Goal: Download file/media

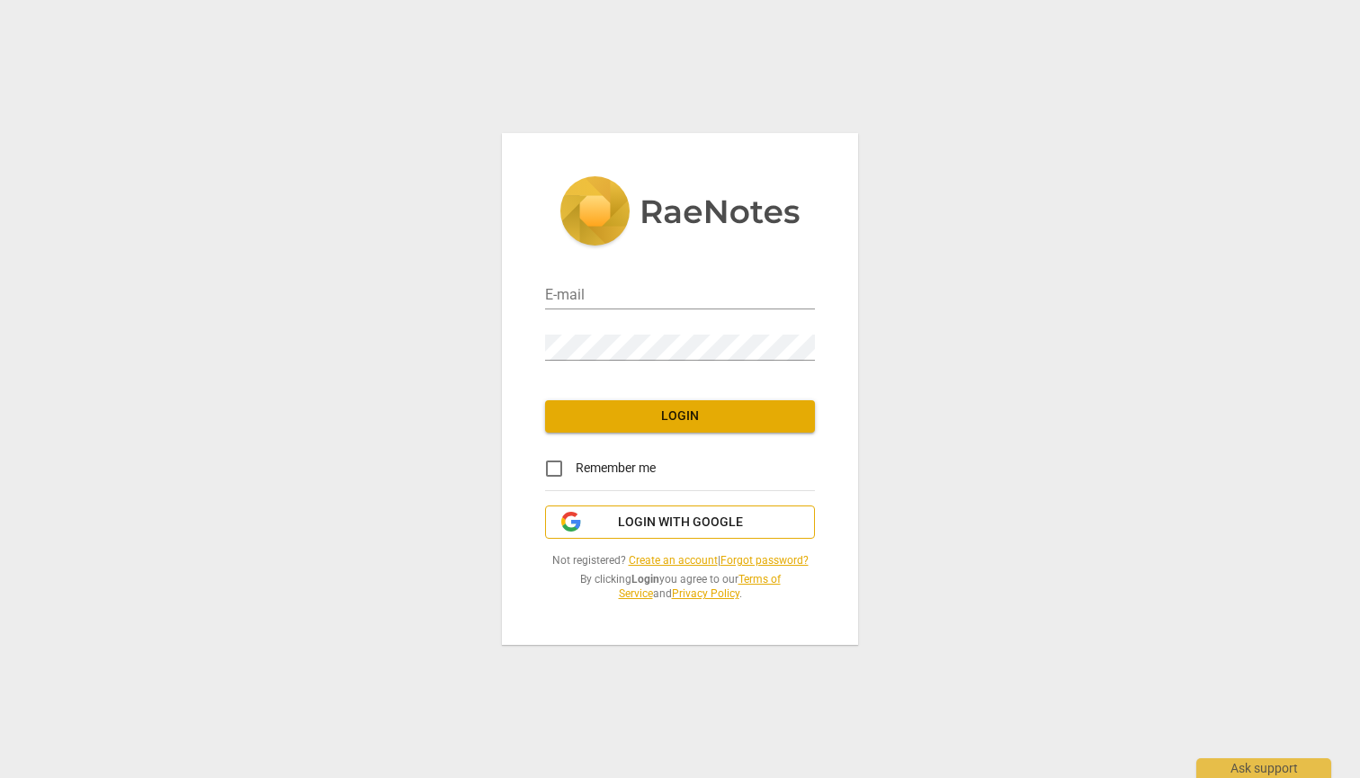
click at [664, 527] on span "Login with Google" at bounding box center [680, 523] width 125 height 18
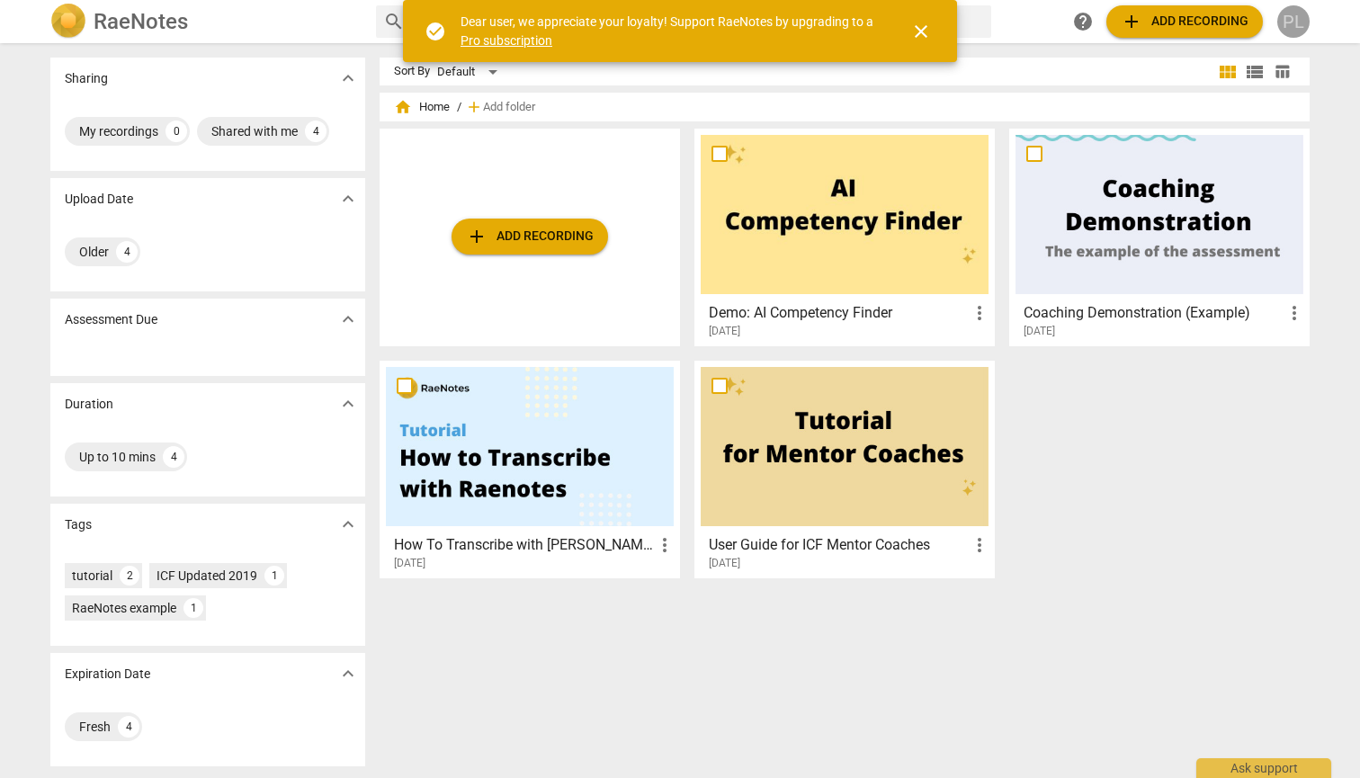
click at [1293, 24] on div "PL" at bounding box center [1293, 21] width 32 height 32
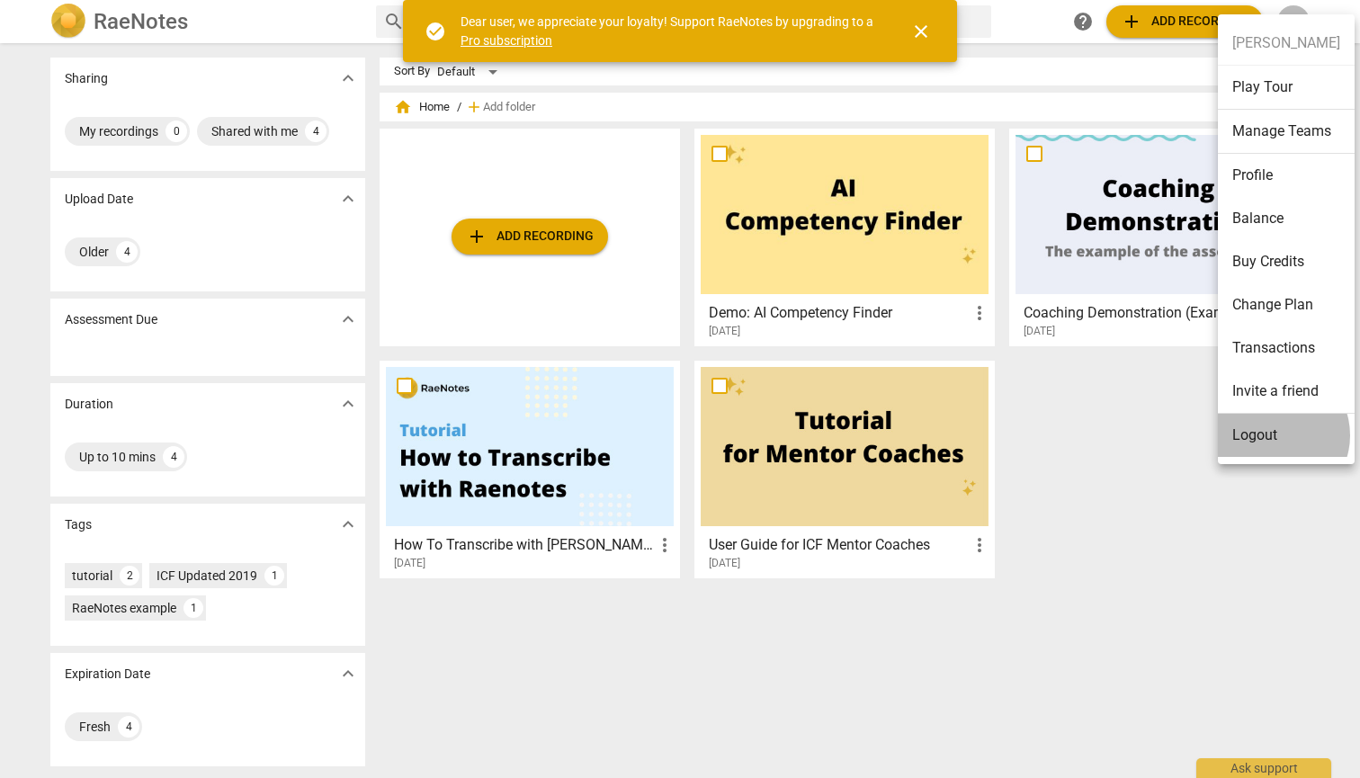
click at [1274, 435] on li "Logout" at bounding box center [1286, 435] width 137 height 43
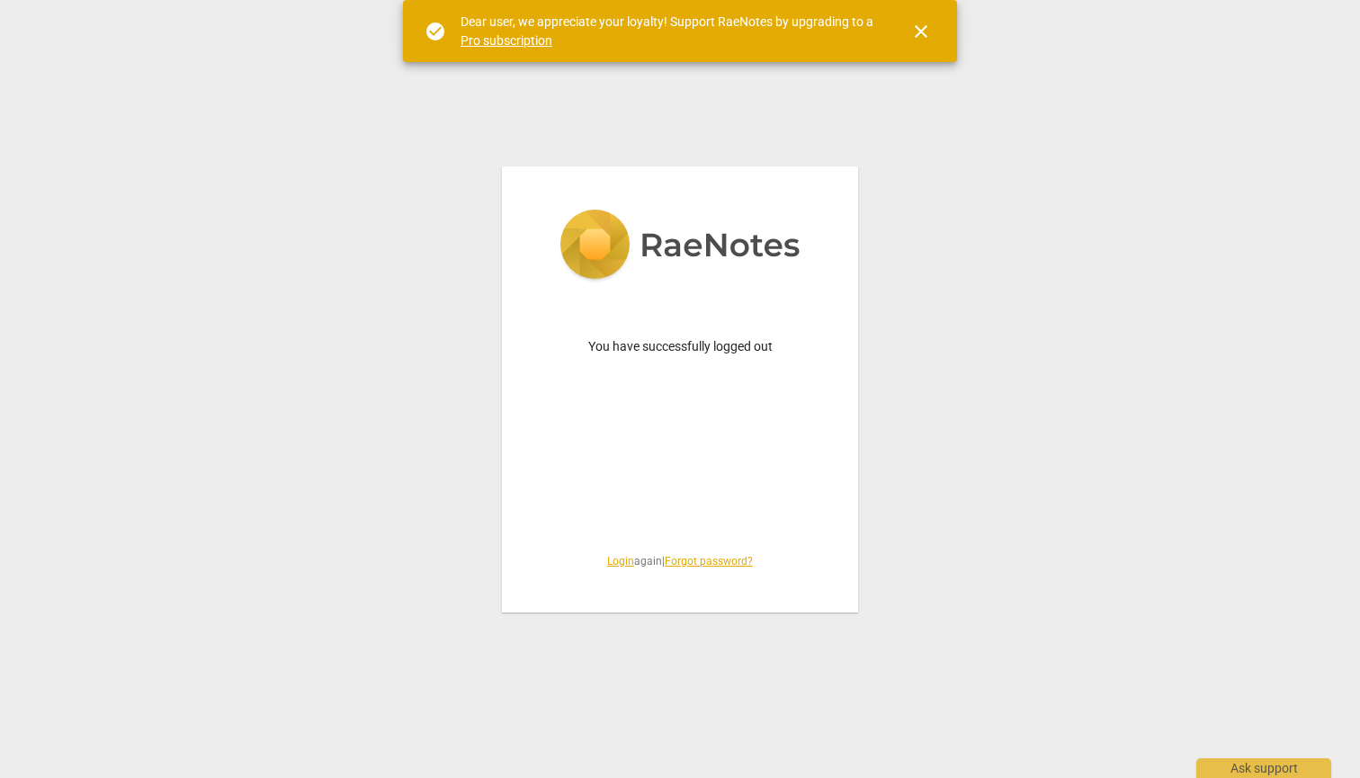
click at [612, 563] on link "Login" at bounding box center [620, 561] width 27 height 13
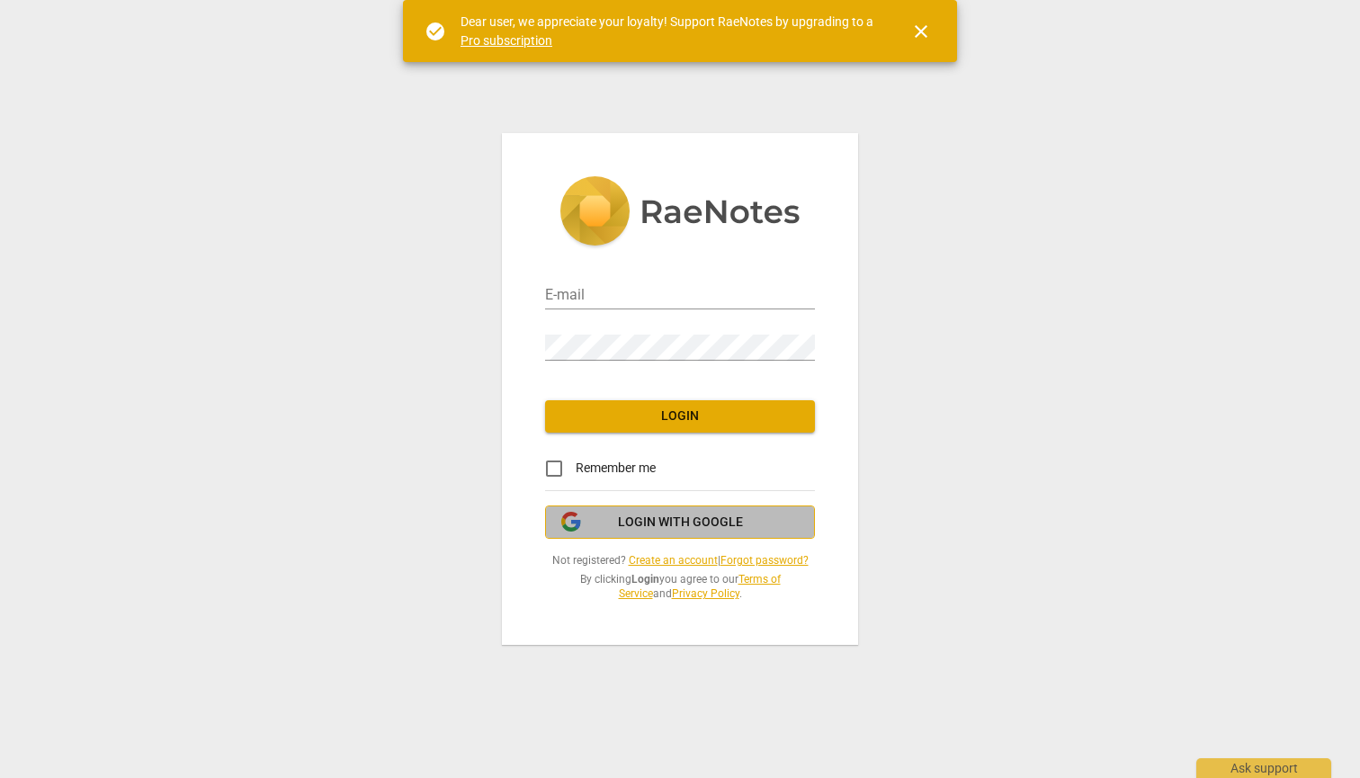
click at [704, 515] on span "Login with Google" at bounding box center [680, 523] width 125 height 18
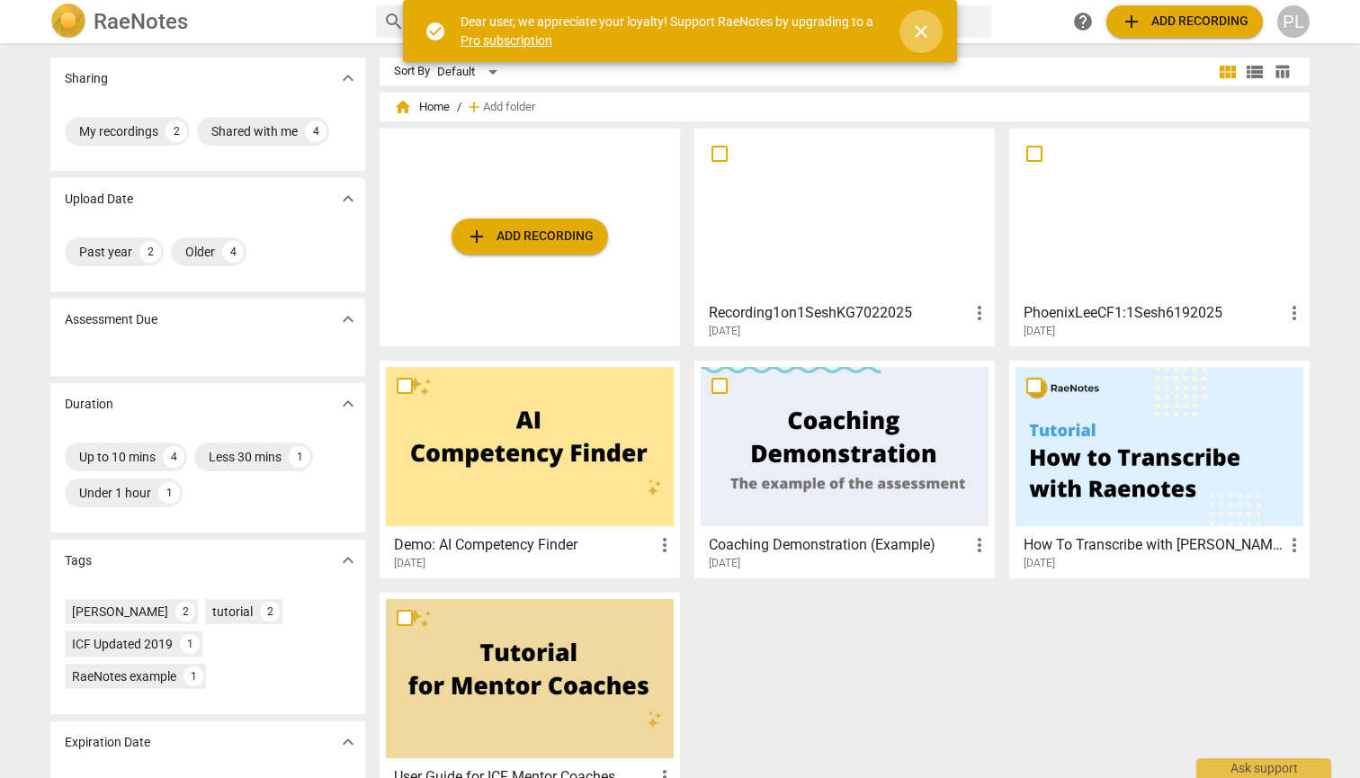
click at [926, 31] on span "close" at bounding box center [921, 32] width 22 height 22
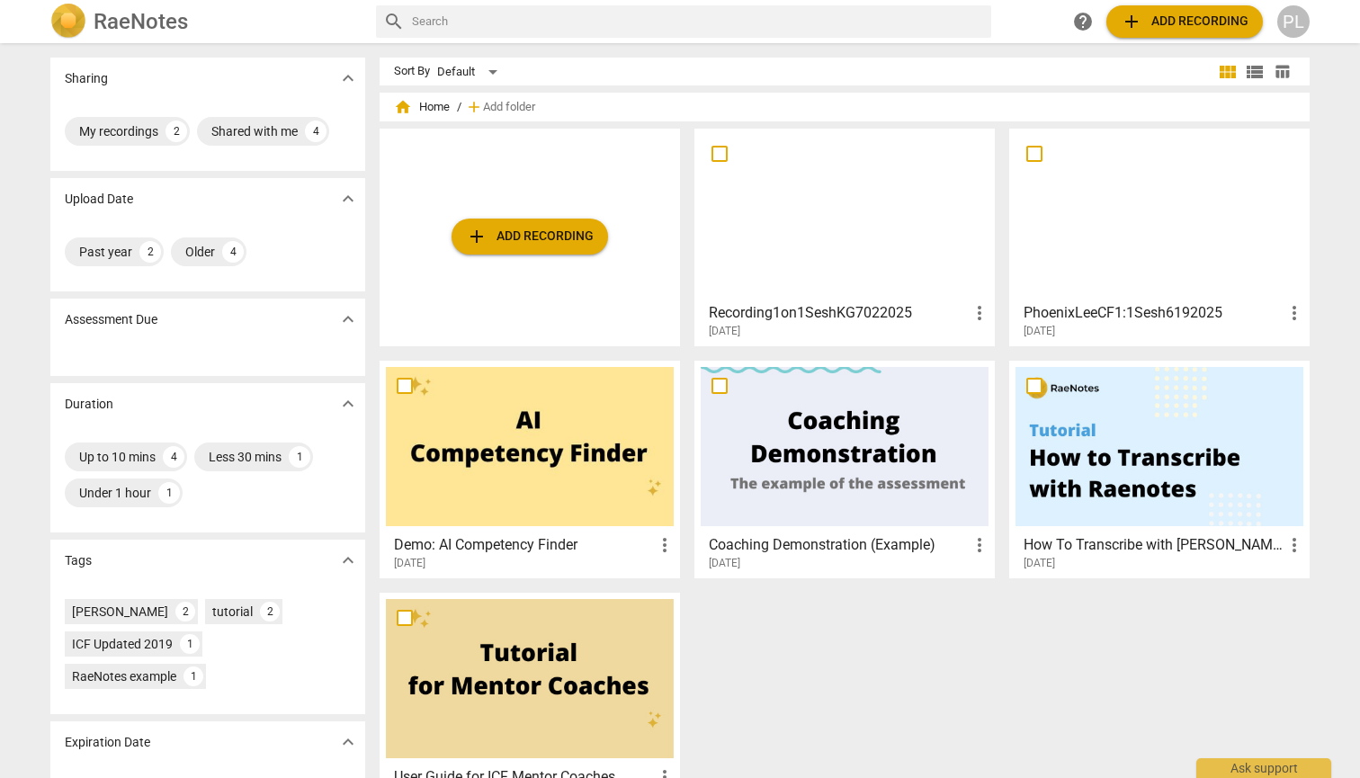
click at [898, 255] on div at bounding box center [845, 214] width 288 height 159
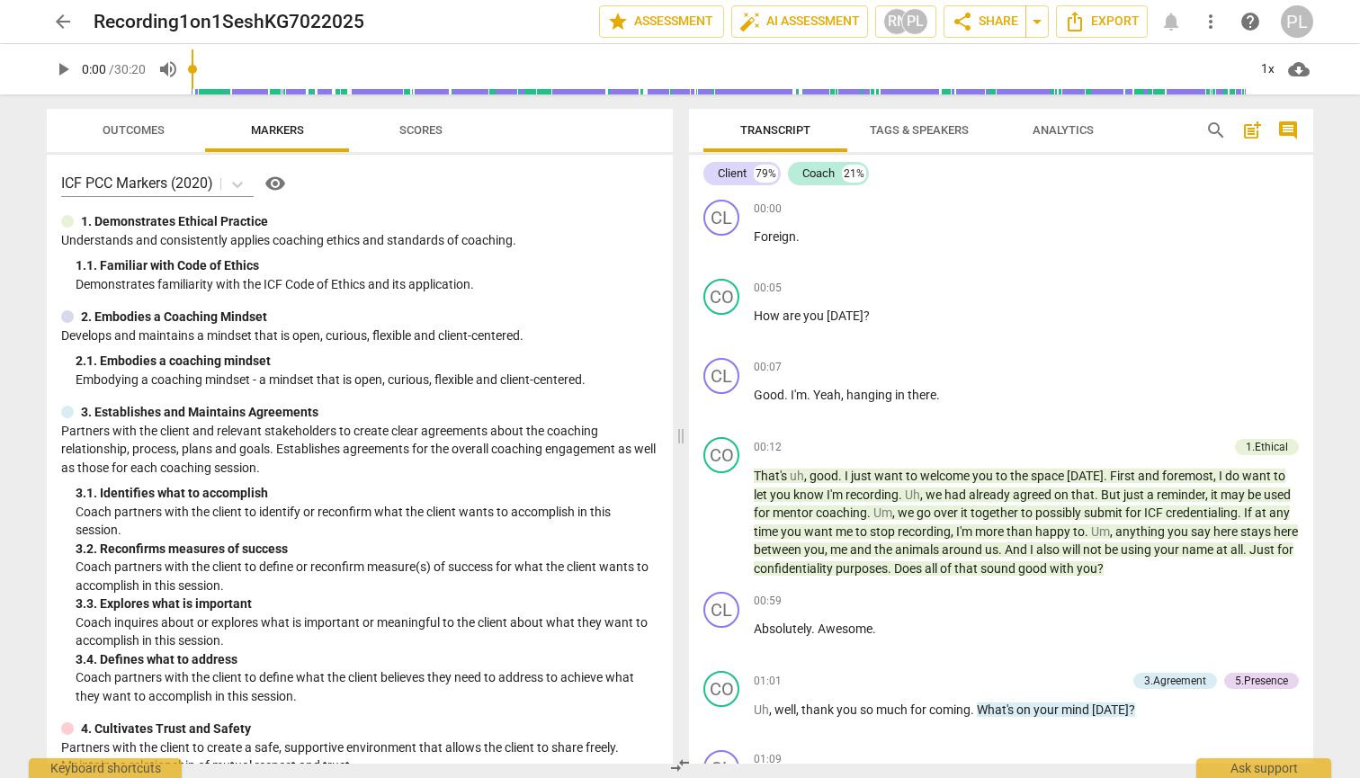
click at [767, 132] on span "Transcript" at bounding box center [775, 129] width 70 height 13
click at [1098, 22] on span "Export" at bounding box center [1102, 22] width 76 height 22
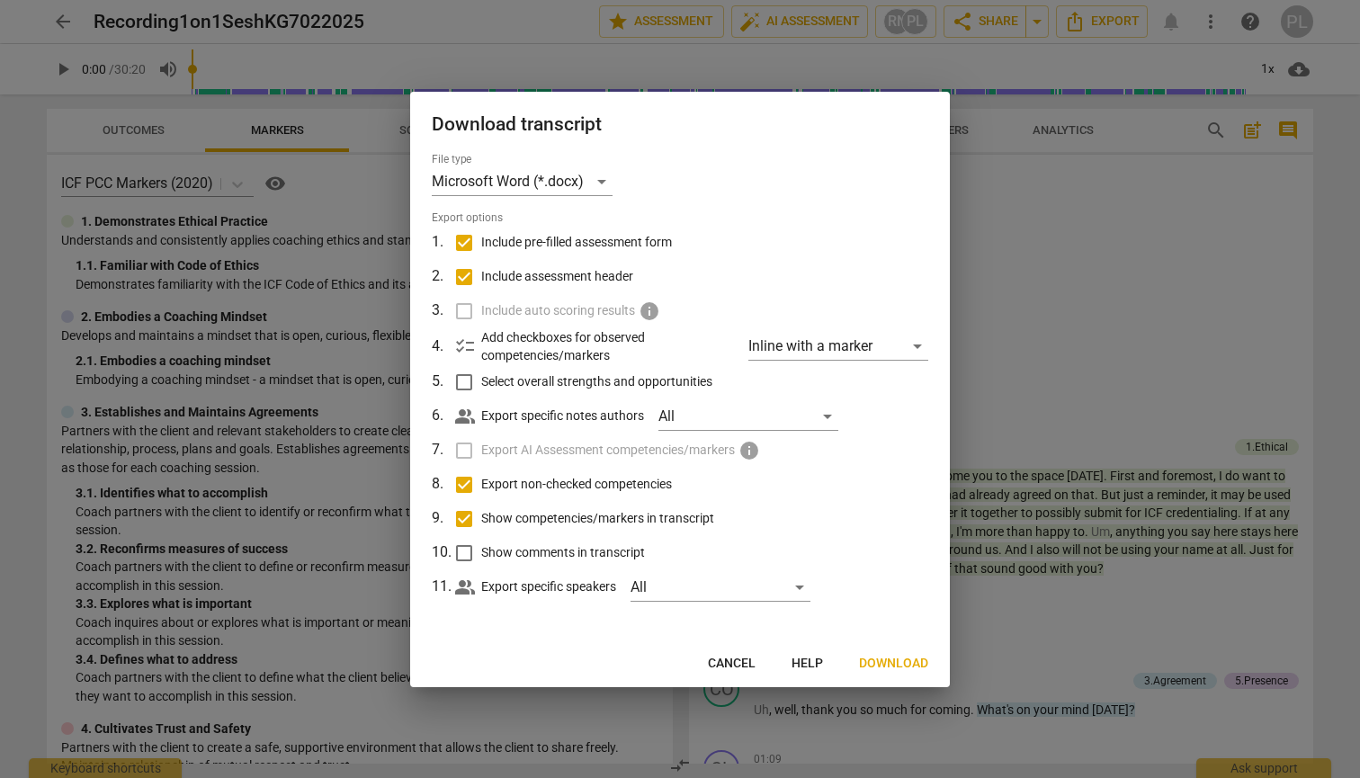
click at [901, 659] on span "Download" at bounding box center [893, 664] width 69 height 18
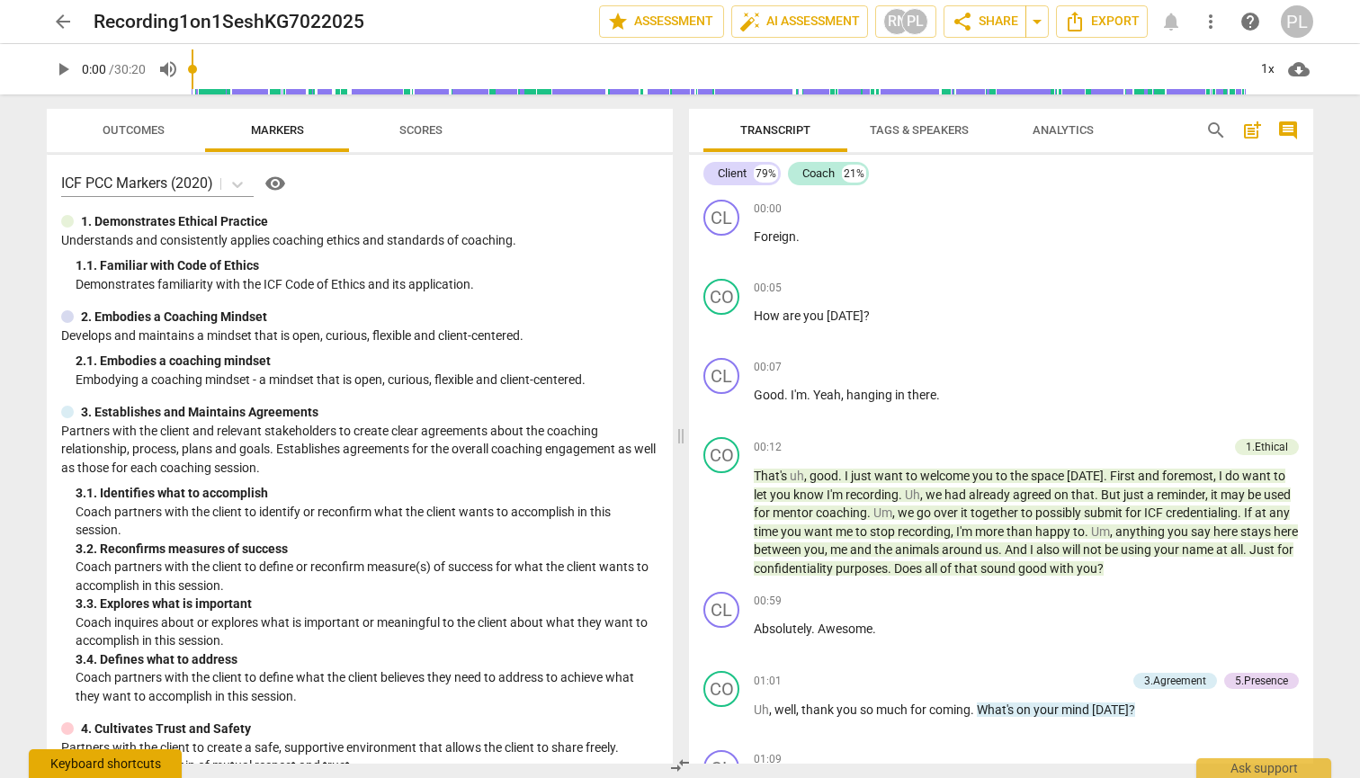
click at [114, 758] on div "Keyboard shortcuts" at bounding box center [105, 763] width 153 height 29
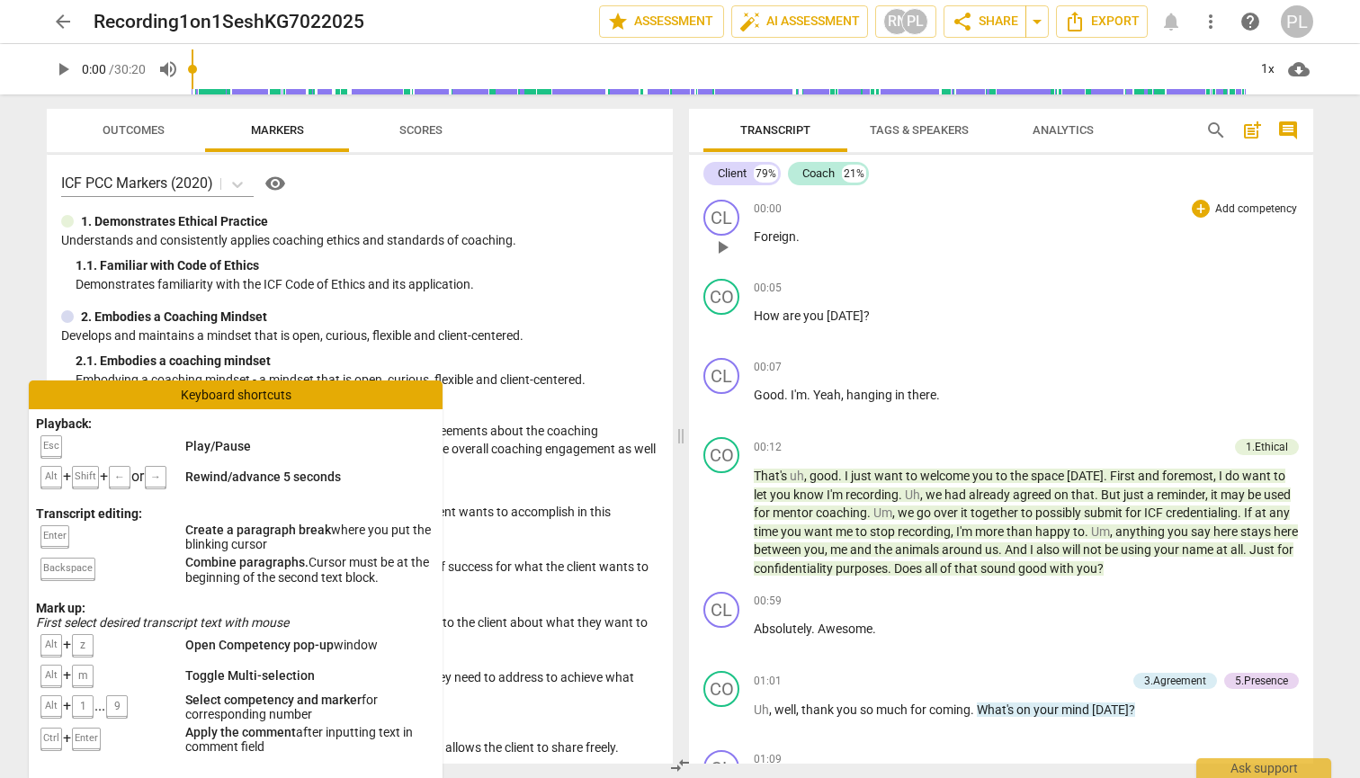
click at [1073, 236] on p "Foreign ." at bounding box center [1026, 237] width 545 height 19
click at [590, 250] on div "1. Demonstrates Ethical Practice Understands and consistently applies coaching …" at bounding box center [359, 252] width 597 height 81
click at [252, 400] on div "Keyboard shortcuts" at bounding box center [236, 394] width 414 height 29
